Goal: Task Accomplishment & Management: Use online tool/utility

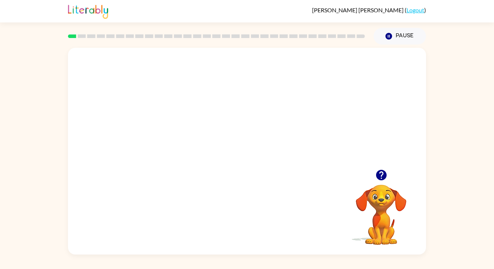
click at [378, 177] on icon "button" at bounding box center [381, 175] width 10 height 10
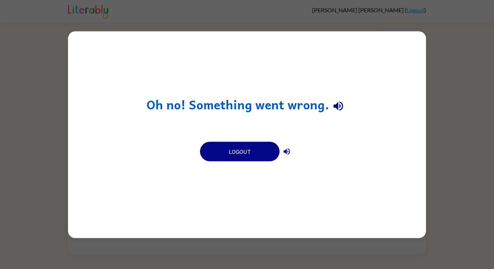
click at [442, 165] on div "Oh no! Something went wrong. Logout" at bounding box center [247, 134] width 494 height 269
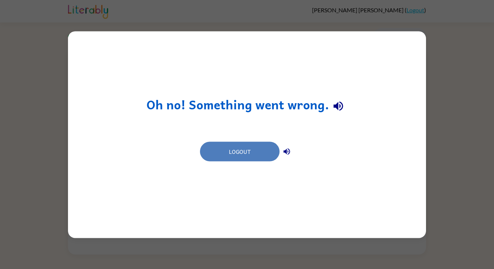
click at [241, 151] on button "Logout" at bounding box center [240, 151] width 80 height 20
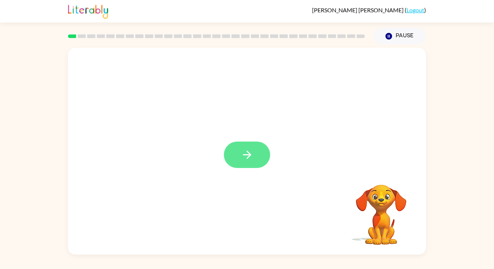
click at [258, 154] on button "button" at bounding box center [247, 154] width 46 height 26
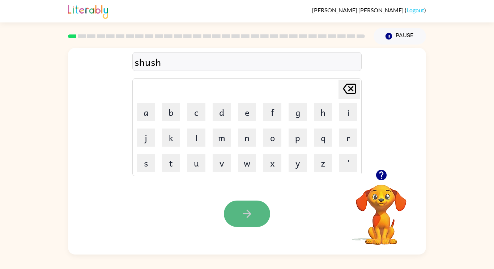
click at [250, 210] on icon "button" at bounding box center [247, 213] width 13 height 13
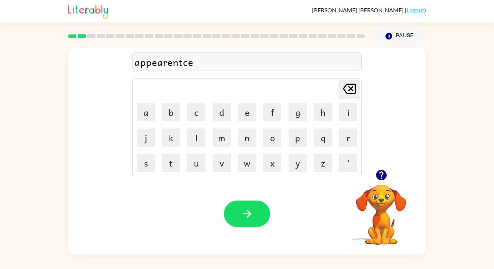
click at [382, 176] on icon "button" at bounding box center [381, 175] width 10 height 10
click at [252, 212] on icon "button" at bounding box center [247, 213] width 13 height 13
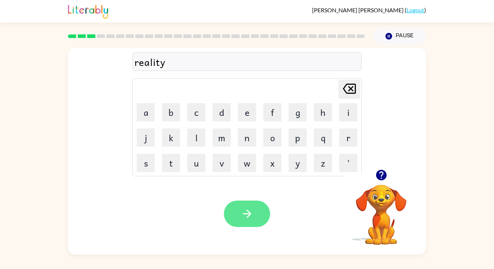
click at [245, 209] on icon "button" at bounding box center [247, 213] width 13 height 13
click at [242, 224] on button "button" at bounding box center [247, 213] width 46 height 26
click at [242, 223] on button "button" at bounding box center [247, 213] width 46 height 26
click at [244, 211] on icon "button" at bounding box center [247, 213] width 13 height 13
click at [254, 211] on button "button" at bounding box center [247, 213] width 46 height 26
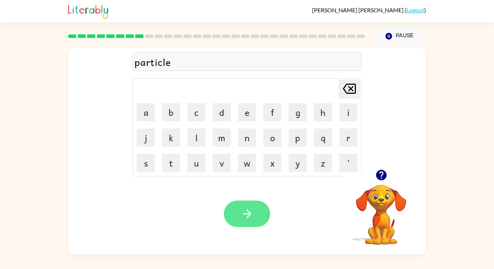
click at [250, 211] on icon "button" at bounding box center [247, 213] width 13 height 13
click at [376, 179] on icon "button" at bounding box center [381, 175] width 13 height 13
click at [380, 174] on icon "button" at bounding box center [381, 175] width 10 height 10
click at [245, 216] on icon "button" at bounding box center [247, 213] width 13 height 13
click at [234, 203] on button "button" at bounding box center [247, 213] width 46 height 26
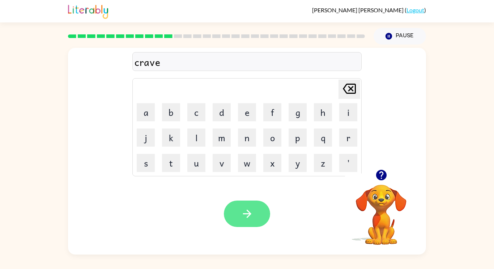
click at [245, 220] on button "button" at bounding box center [247, 213] width 46 height 26
click at [238, 210] on button "button" at bounding box center [247, 213] width 46 height 26
click at [376, 175] on icon "button" at bounding box center [381, 175] width 13 height 13
click at [377, 178] on icon "button" at bounding box center [381, 175] width 13 height 13
click at [378, 175] on icon "button" at bounding box center [381, 175] width 10 height 10
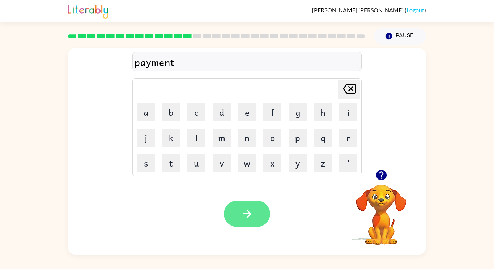
click at [257, 216] on button "button" at bounding box center [247, 213] width 46 height 26
click at [252, 217] on icon "button" at bounding box center [247, 213] width 13 height 13
click at [249, 211] on icon "button" at bounding box center [247, 213] width 13 height 13
click at [246, 216] on icon "button" at bounding box center [247, 213] width 13 height 13
click at [244, 204] on button "button" at bounding box center [247, 213] width 46 height 26
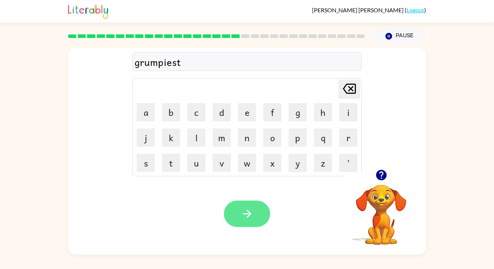
click at [250, 222] on button "button" at bounding box center [247, 213] width 46 height 26
click at [241, 200] on button "button" at bounding box center [247, 213] width 46 height 26
click at [150, 64] on div "lisened" at bounding box center [247, 61] width 225 height 15
click at [148, 64] on div "lisened" at bounding box center [247, 61] width 225 height 15
click at [150, 64] on div "lisened" at bounding box center [247, 61] width 225 height 15
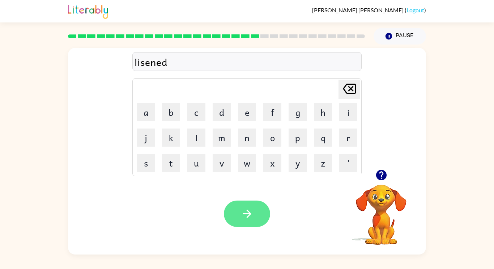
click at [242, 210] on icon "button" at bounding box center [247, 213] width 13 height 13
click at [247, 224] on button "button" at bounding box center [247, 213] width 46 height 26
click at [250, 211] on icon "button" at bounding box center [247, 213] width 13 height 13
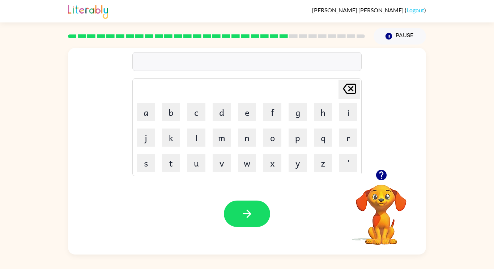
click at [373, 181] on div at bounding box center [381, 175] width 72 height 18
click at [382, 176] on icon "button" at bounding box center [381, 175] width 13 height 13
click at [240, 219] on button "button" at bounding box center [247, 213] width 46 height 26
click at [242, 211] on icon "button" at bounding box center [247, 213] width 13 height 13
click at [257, 220] on button "button" at bounding box center [247, 213] width 46 height 26
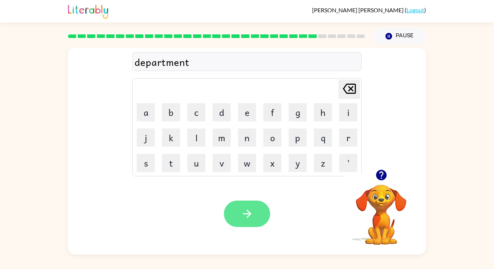
click at [238, 204] on button "button" at bounding box center [247, 213] width 46 height 26
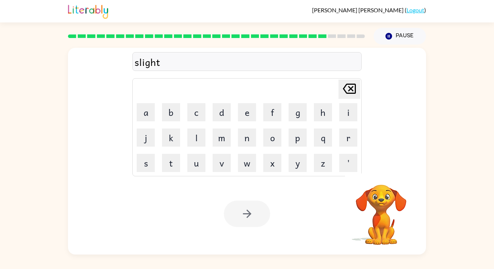
click at [249, 217] on div at bounding box center [247, 213] width 46 height 26
click at [257, 217] on button "button" at bounding box center [247, 213] width 46 height 26
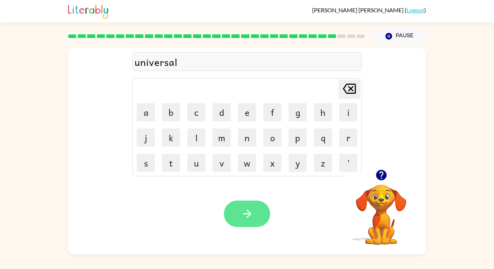
click at [245, 213] on icon "button" at bounding box center [247, 213] width 13 height 13
click at [242, 205] on button "button" at bounding box center [247, 213] width 46 height 26
click at [252, 216] on icon "button" at bounding box center [247, 213] width 13 height 13
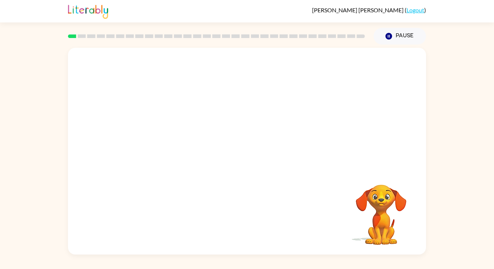
click at [164, 136] on video "Your browser must support playing .mp4 files to use Literably. Please try using…" at bounding box center [247, 109] width 358 height 122
click at [250, 158] on icon "button" at bounding box center [247, 154] width 13 height 13
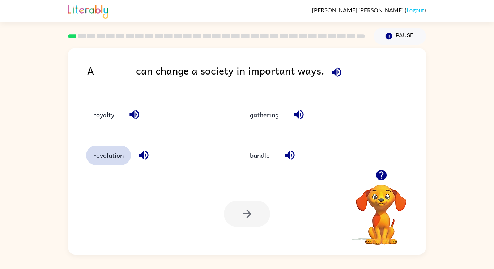
click at [117, 154] on button "revolution" at bounding box center [108, 155] width 45 height 20
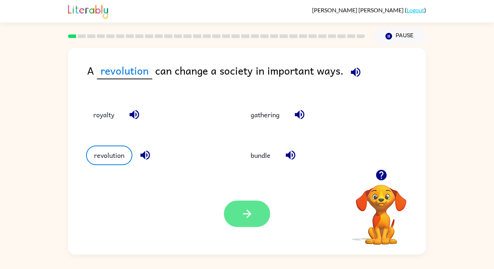
click at [236, 209] on button "button" at bounding box center [247, 213] width 46 height 26
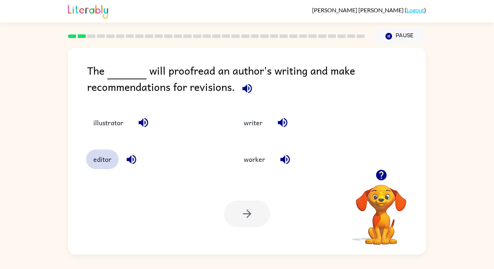
click at [98, 162] on button "editor" at bounding box center [102, 159] width 33 height 20
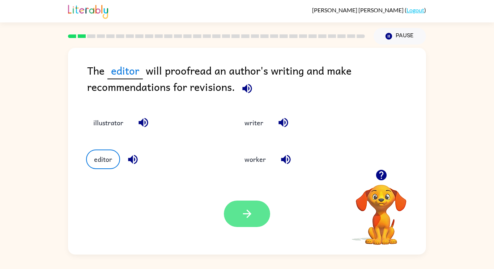
click at [257, 213] on button "button" at bounding box center [247, 213] width 46 height 26
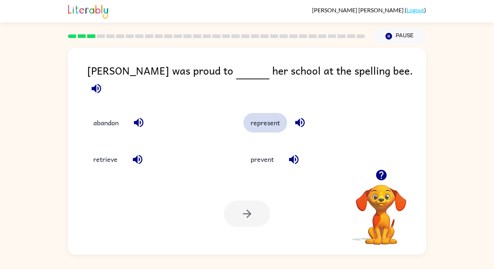
click at [260, 113] on button "represent" at bounding box center [266, 123] width 44 height 20
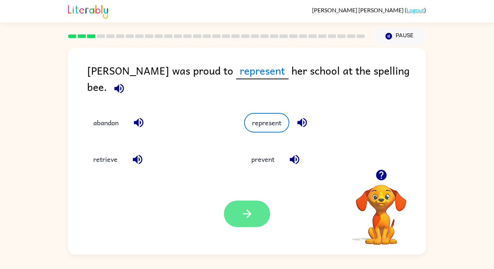
click at [256, 214] on button "button" at bounding box center [247, 213] width 46 height 26
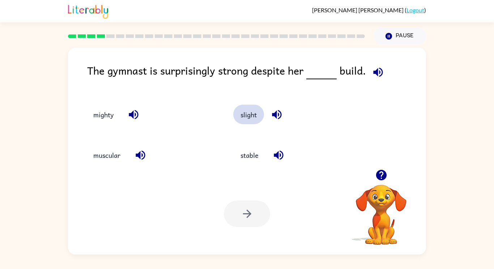
click at [247, 122] on button "slight" at bounding box center [248, 115] width 31 height 20
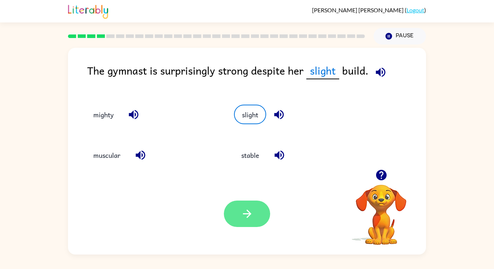
click at [252, 217] on icon "button" at bounding box center [247, 213] width 13 height 13
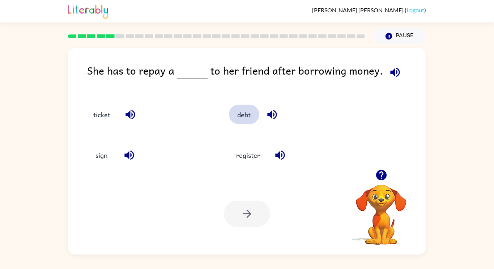
click at [235, 119] on button "debt" at bounding box center [244, 115] width 30 height 20
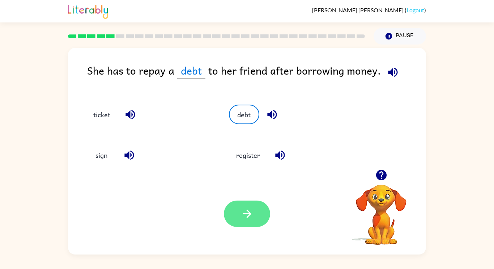
click at [253, 213] on icon "button" at bounding box center [247, 213] width 13 height 13
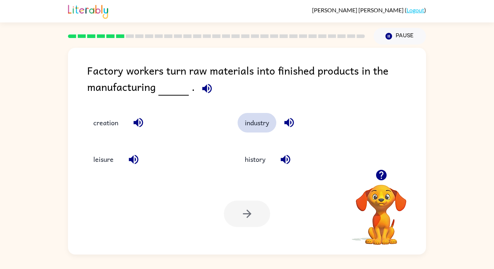
click at [252, 121] on button "industry" at bounding box center [257, 123] width 39 height 20
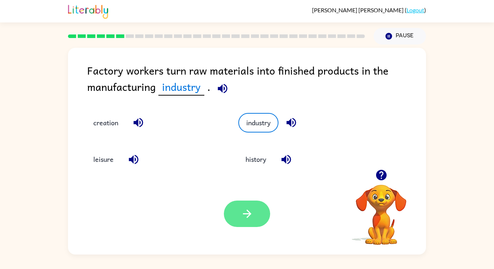
click at [249, 220] on icon "button" at bounding box center [247, 213] width 13 height 13
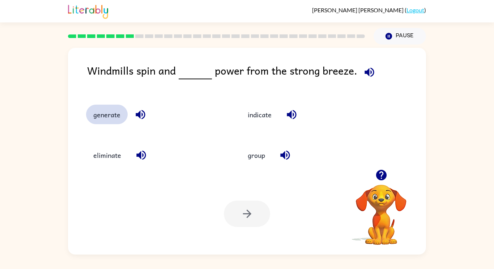
click at [107, 123] on button "generate" at bounding box center [107, 115] width 42 height 20
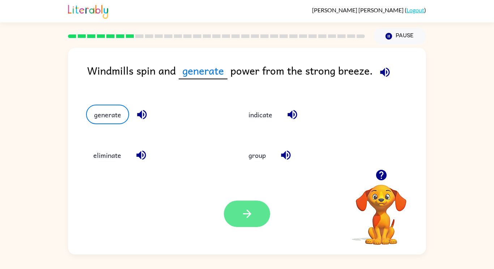
click at [237, 211] on button "button" at bounding box center [247, 213] width 46 height 26
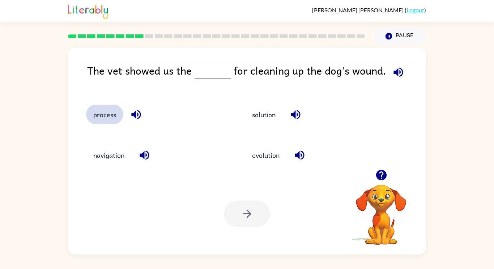
click at [107, 115] on button "process" at bounding box center [104, 115] width 37 height 20
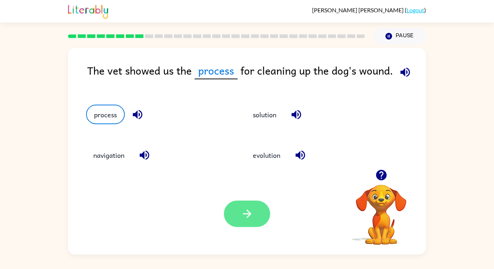
click at [225, 218] on button "button" at bounding box center [247, 213] width 46 height 26
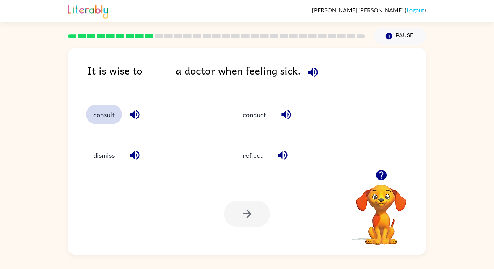
click at [105, 115] on button "consult" at bounding box center [104, 115] width 36 height 20
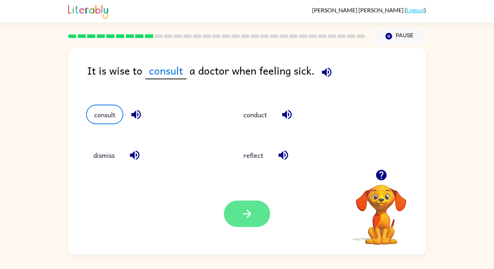
click at [250, 217] on icon "button" at bounding box center [247, 213] width 13 height 13
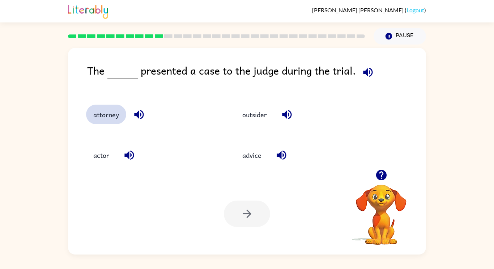
click at [107, 123] on button "attorney" at bounding box center [106, 115] width 40 height 20
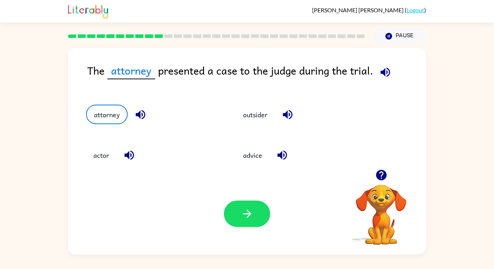
click at [231, 226] on div at bounding box center [247, 213] width 46 height 26
click at [245, 213] on icon "button" at bounding box center [247, 213] width 13 height 13
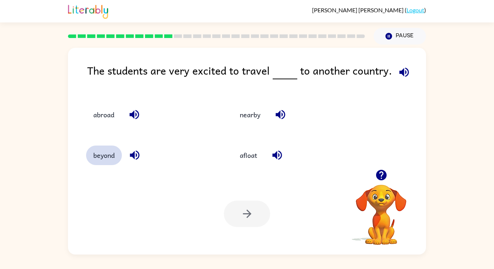
click at [107, 156] on button "beyond" at bounding box center [104, 155] width 36 height 20
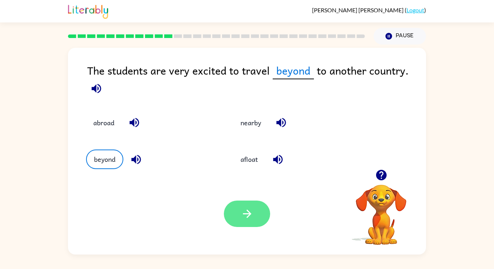
click at [248, 218] on icon "button" at bounding box center [247, 213] width 13 height 13
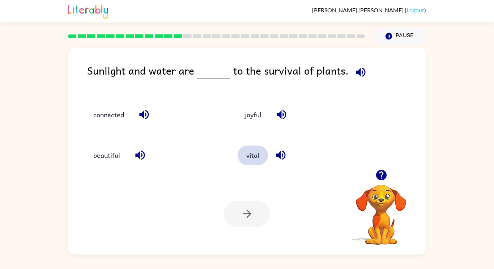
click at [257, 157] on button "vital" at bounding box center [253, 155] width 30 height 20
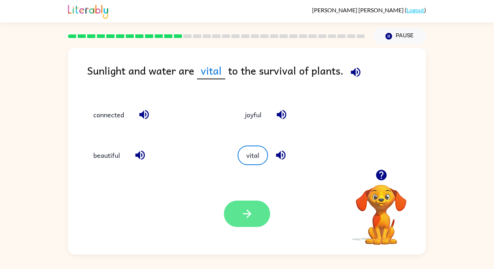
click at [249, 223] on button "button" at bounding box center [247, 213] width 46 height 26
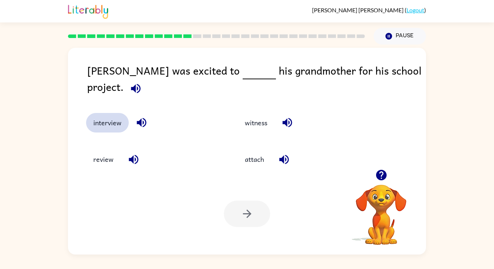
click at [97, 118] on button "interview" at bounding box center [107, 123] width 43 height 20
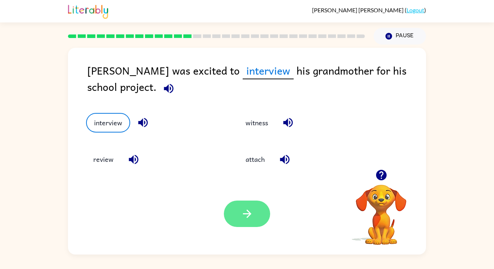
click at [254, 212] on button "button" at bounding box center [247, 213] width 46 height 26
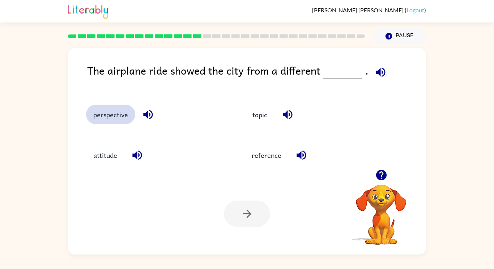
click at [113, 111] on button "perspective" at bounding box center [110, 115] width 49 height 20
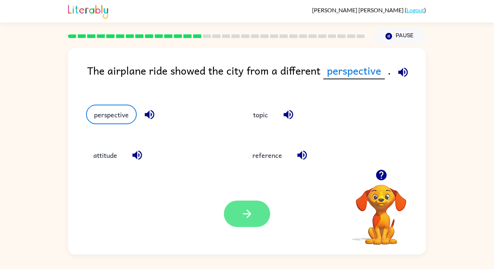
click at [236, 209] on button "button" at bounding box center [247, 213] width 46 height 26
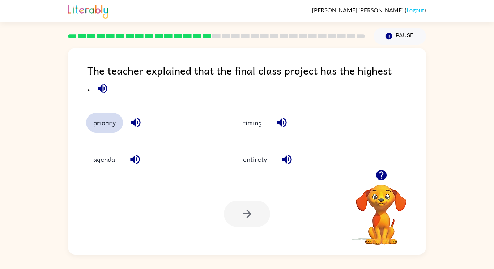
click at [107, 126] on button "priority" at bounding box center [104, 123] width 37 height 20
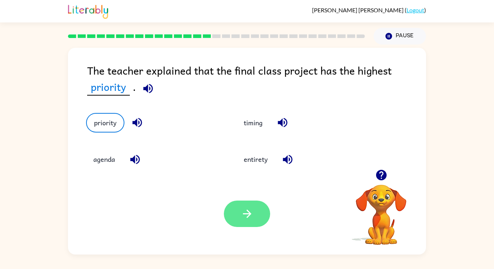
click at [253, 220] on button "button" at bounding box center [247, 213] width 46 height 26
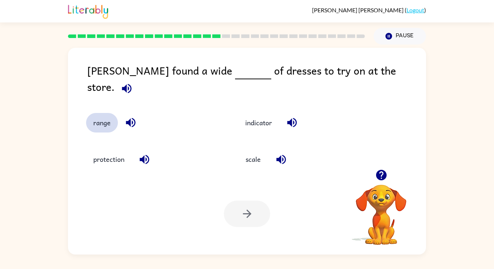
click at [104, 115] on button "range" at bounding box center [102, 123] width 32 height 20
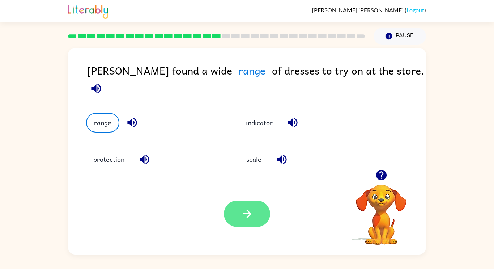
click at [251, 209] on icon "button" at bounding box center [247, 213] width 13 height 13
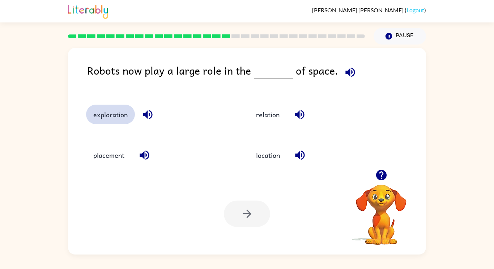
click at [108, 118] on button "exploration" at bounding box center [110, 115] width 49 height 20
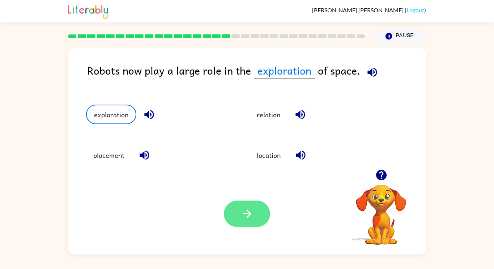
click at [245, 206] on button "button" at bounding box center [247, 213] width 46 height 26
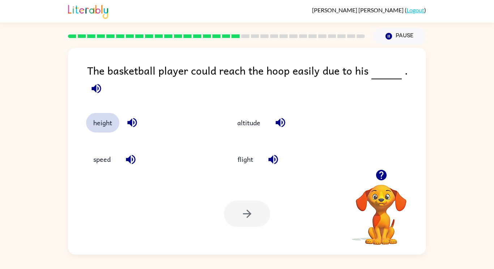
click at [102, 115] on button "height" at bounding box center [102, 123] width 33 height 20
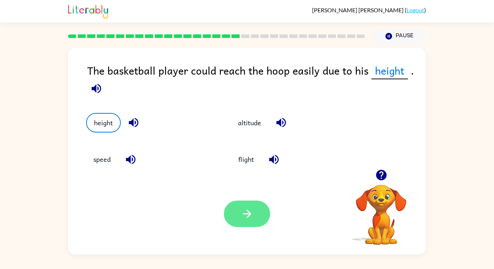
click at [255, 215] on button "button" at bounding box center [247, 213] width 46 height 26
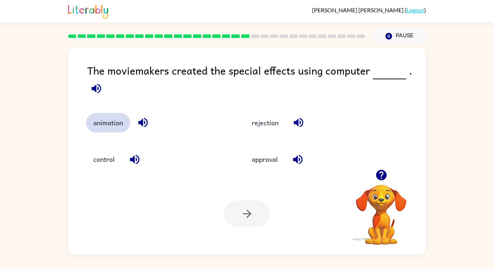
click at [108, 128] on button "animation" at bounding box center [108, 123] width 44 height 20
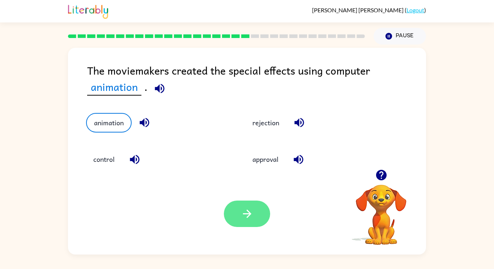
click at [236, 215] on button "button" at bounding box center [247, 213] width 46 height 26
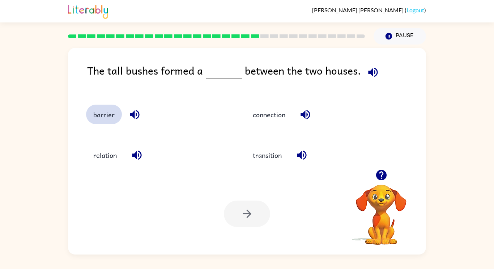
click at [103, 118] on button "barrier" at bounding box center [104, 115] width 36 height 20
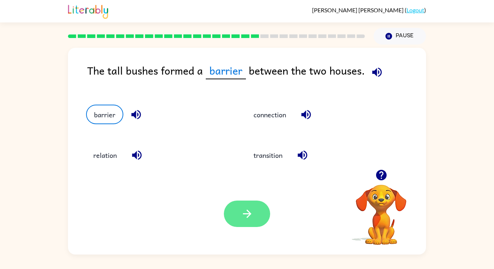
click at [246, 213] on icon "button" at bounding box center [247, 213] width 13 height 13
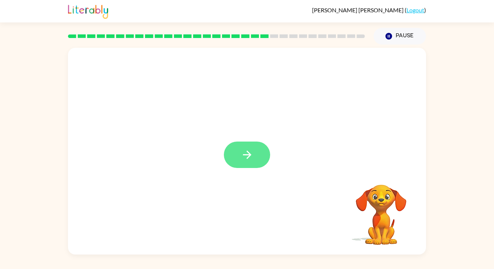
click at [244, 144] on button "button" at bounding box center [247, 154] width 46 height 26
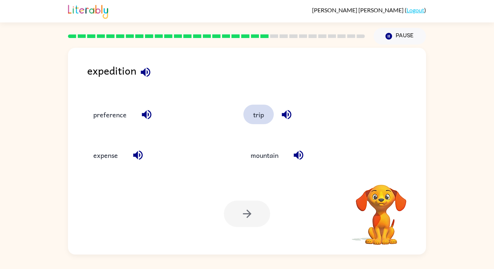
click at [253, 119] on button "trip" at bounding box center [259, 115] width 30 height 20
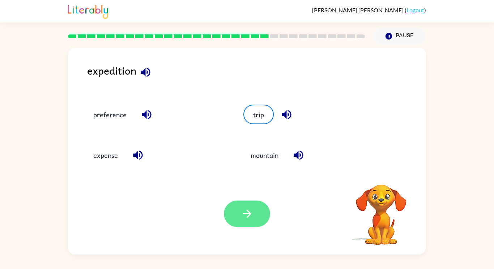
click at [249, 218] on icon "button" at bounding box center [247, 213] width 13 height 13
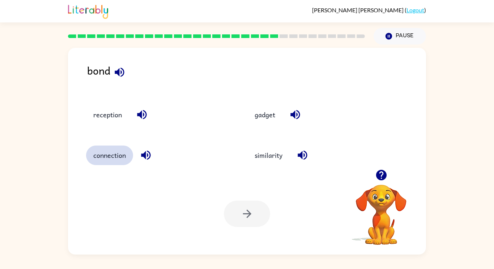
click at [111, 161] on button "connection" at bounding box center [109, 155] width 47 height 20
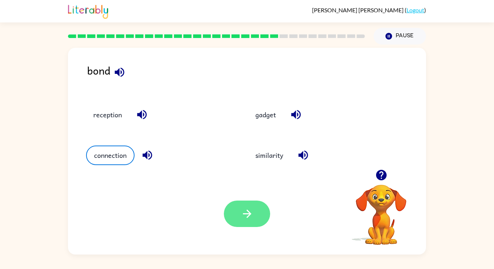
click at [236, 206] on button "button" at bounding box center [247, 213] width 46 height 26
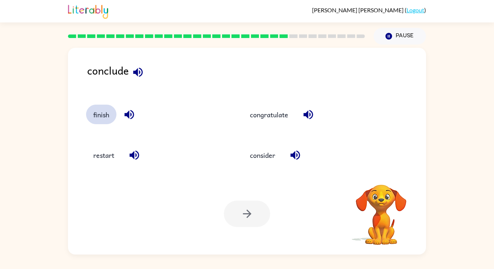
click at [100, 118] on button "finish" at bounding box center [101, 115] width 30 height 20
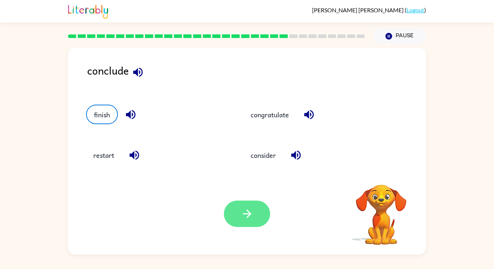
click at [244, 212] on icon "button" at bounding box center [247, 213] width 13 height 13
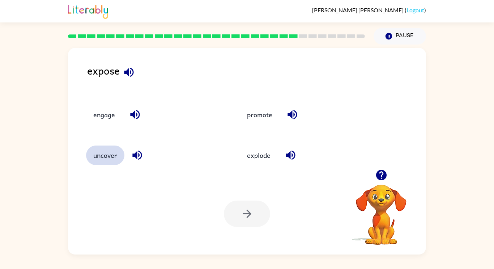
click at [109, 159] on button "uncover" at bounding box center [105, 155] width 38 height 20
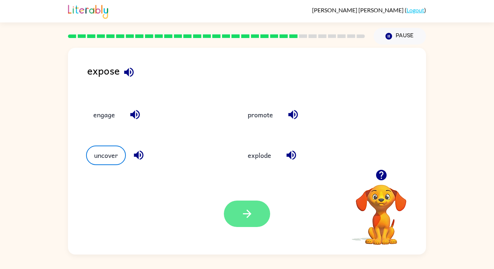
click at [247, 210] on icon "button" at bounding box center [247, 213] width 8 height 8
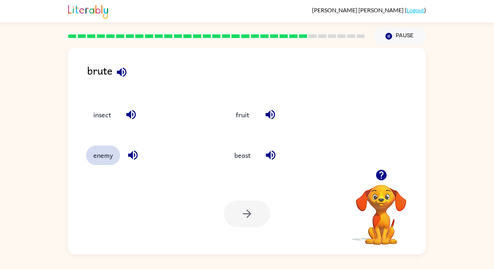
click at [106, 154] on button "enemy" at bounding box center [103, 155] width 34 height 20
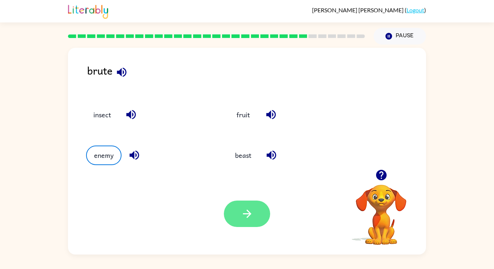
click at [247, 216] on icon "button" at bounding box center [247, 213] width 13 height 13
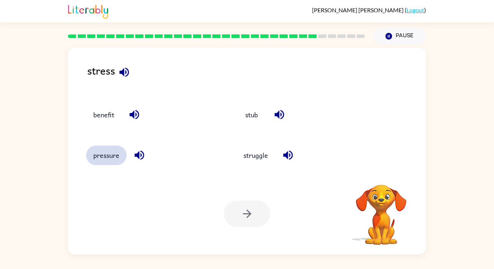
click at [103, 164] on button "pressure" at bounding box center [106, 155] width 41 height 20
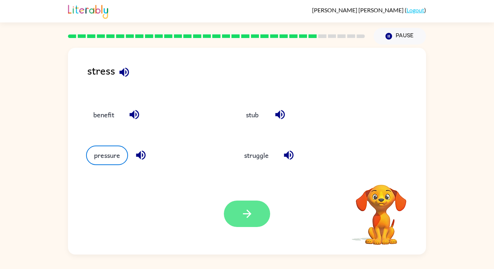
click at [244, 218] on icon "button" at bounding box center [247, 213] width 13 height 13
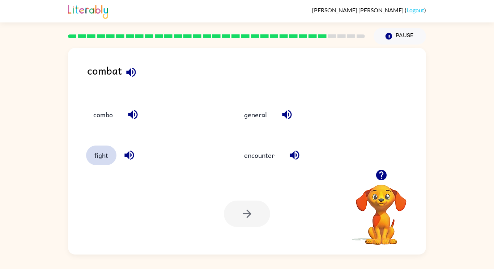
click at [97, 163] on button "fight" at bounding box center [101, 155] width 30 height 20
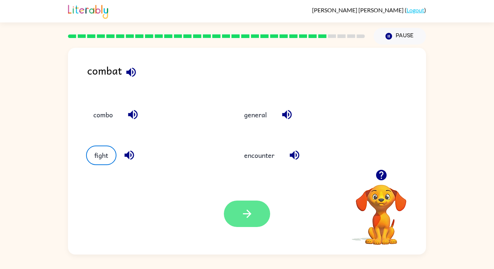
click at [256, 219] on button "button" at bounding box center [247, 213] width 46 height 26
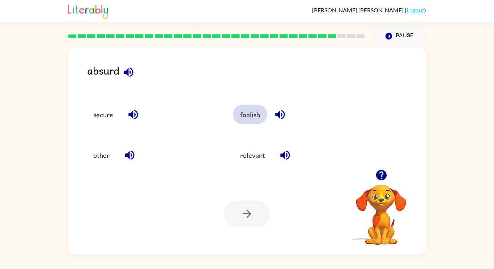
click at [247, 123] on button "foolish" at bounding box center [250, 115] width 34 height 20
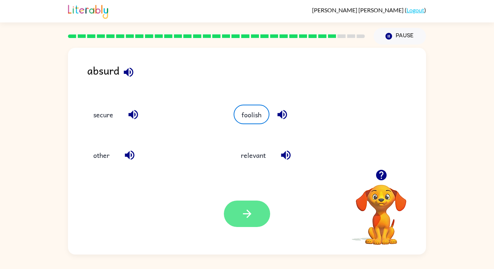
click at [260, 221] on button "button" at bounding box center [247, 213] width 46 height 26
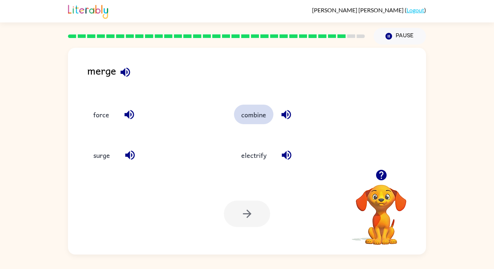
click at [254, 116] on button "combine" at bounding box center [253, 115] width 39 height 20
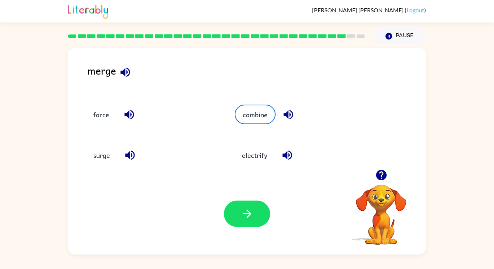
click at [273, 226] on div "Your browser must support playing .mp4 files to use Literably. Please try using…" at bounding box center [247, 213] width 358 height 81
click at [262, 122] on button "combine" at bounding box center [253, 115] width 39 height 20
click at [252, 223] on button "button" at bounding box center [247, 213] width 46 height 26
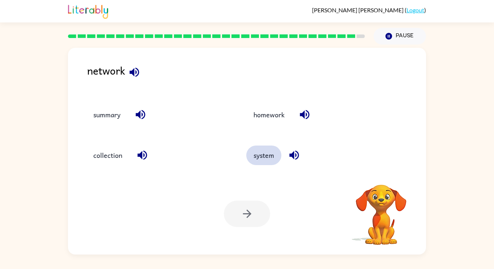
click at [264, 156] on button "system" at bounding box center [263, 155] width 35 height 20
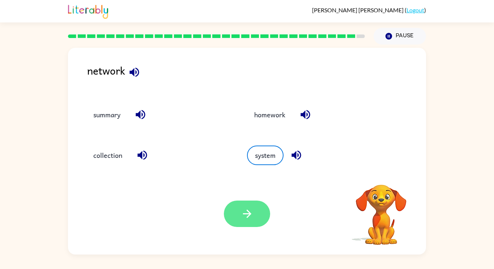
click at [242, 213] on icon "button" at bounding box center [247, 213] width 13 height 13
